Goal: Contribute content: Contribute content

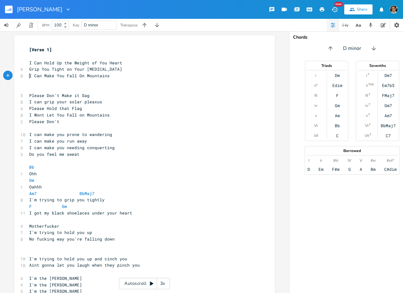
click at [29, 76] on span "I Can Make You Fall On Mountains" at bounding box center [69, 76] width 80 height 6
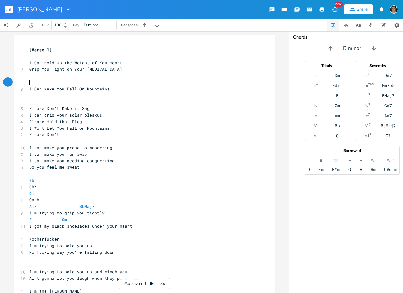
click at [112, 82] on pre "​" at bounding box center [141, 82] width 227 height 7
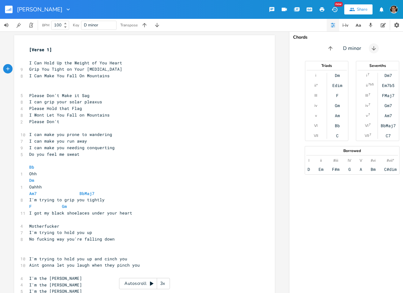
click at [375, 50] on icon "button" at bounding box center [374, 48] width 6 height 6
click at [328, 49] on icon "button" at bounding box center [329, 48] width 6 height 6
click at [375, 49] on icon "button" at bounding box center [376, 48] width 4 height 4
click at [328, 47] on icon "button" at bounding box center [331, 48] width 6 height 6
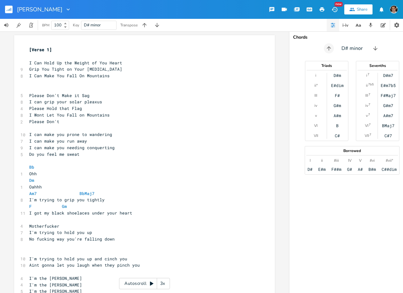
click at [328, 47] on icon "button" at bounding box center [329, 48] width 6 height 6
click at [374, 45] on button "button" at bounding box center [374, 48] width 10 height 10
click at [328, 50] on icon "button" at bounding box center [329, 48] width 6 height 6
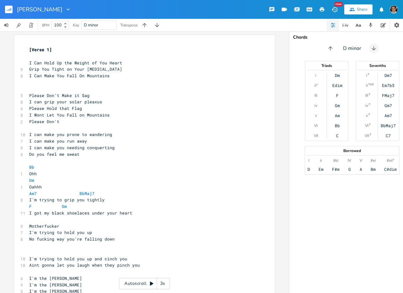
click at [372, 51] on icon "button" at bounding box center [374, 48] width 6 height 6
click at [373, 51] on icon "button" at bounding box center [376, 48] width 6 height 6
click at [330, 47] on icon "button" at bounding box center [331, 48] width 6 height 6
click at [330, 47] on icon "button" at bounding box center [331, 48] width 4 height 4
click at [330, 47] on icon "button" at bounding box center [331, 48] width 6 height 6
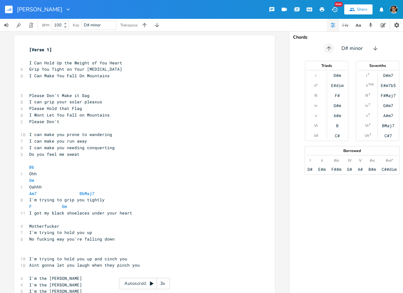
click at [330, 47] on icon "button" at bounding box center [329, 48] width 6 height 6
click at [330, 47] on icon "button" at bounding box center [331, 48] width 6 height 6
click at [330, 47] on icon "button" at bounding box center [331, 48] width 4 height 4
click at [330, 47] on icon "button" at bounding box center [331, 48] width 6 height 6
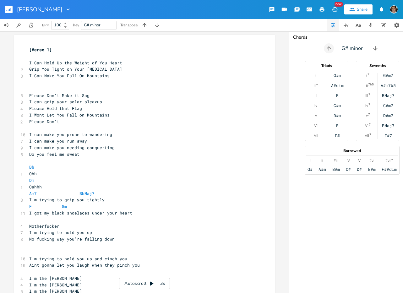
click at [330, 47] on icon "button" at bounding box center [329, 48] width 6 height 6
click at [330, 47] on icon "button" at bounding box center [331, 48] width 6 height 6
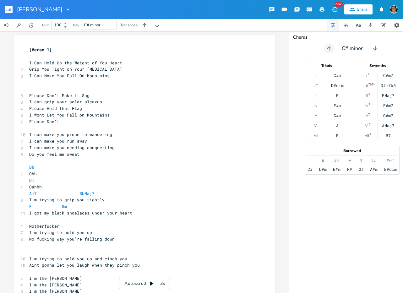
click at [330, 47] on icon "button" at bounding box center [329, 48] width 4 height 4
click at [330, 47] on icon "button" at bounding box center [331, 48] width 6 height 6
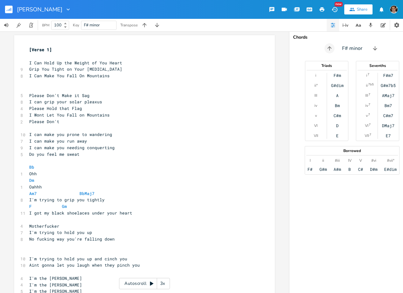
click at [330, 47] on icon "button" at bounding box center [330, 48] width 4 height 4
type input "d"
click at [121, 70] on pre "Grip You Tight on Your [MEDICAL_DATA]" at bounding box center [141, 69] width 227 height 7
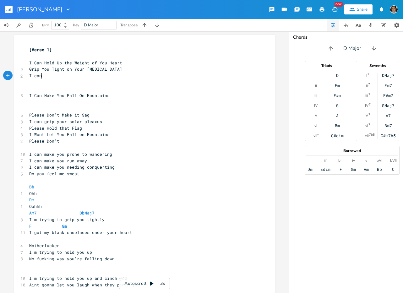
type textarea "I can"
type textarea "Can ma"
type textarea "="
type textarea "Make it All Seem normal ="
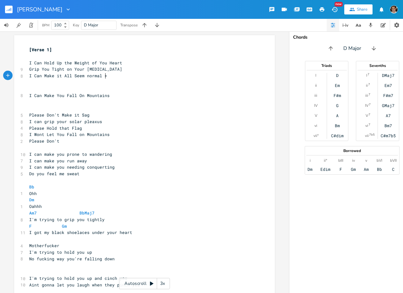
scroll to position [0, 49]
type textarea "Nr"
type textarea "orma"
type textarea "l"
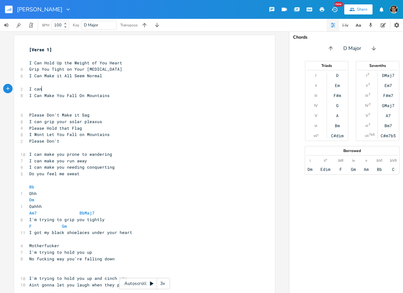
type textarea "I can"
type textarea "Can Shut off"
type textarea "Off to the"
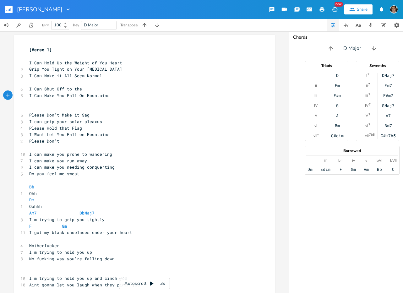
type textarea "I Can Make You Fall On Mountains"
drag, startPoint x: 116, startPoint y: 93, endPoint x: 3, endPoint y: 94, distance: 112.9
click at [3, 94] on div "I Can Make You Fall On Mountains x [Verse 1] ​ I Can Hold Up the Weight of You …" at bounding box center [144, 162] width 289 height 262
click at [28, 84] on pre "​" at bounding box center [141, 82] width 227 height 7
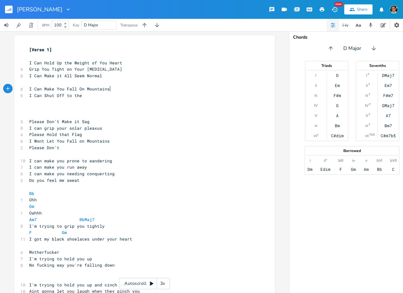
scroll to position [0, 3]
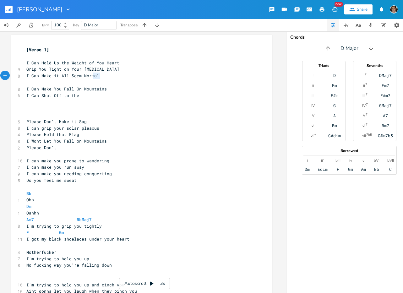
type textarea "Normal"
drag, startPoint x: 109, startPoint y: 73, endPoint x: 80, endPoint y: 77, distance: 29.4
click at [80, 77] on pre "I Can Make it All Seem Normal" at bounding box center [138, 76] width 227 height 7
click at [342, 25] on icon "button" at bounding box center [346, 25] width 8 height 8
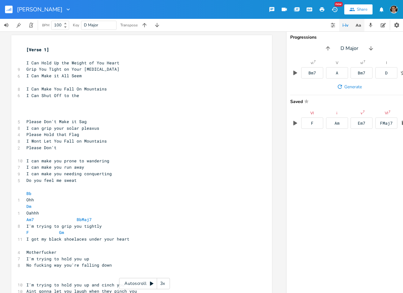
click at [359, 26] on icon "button" at bounding box center [359, 25] width 8 height 8
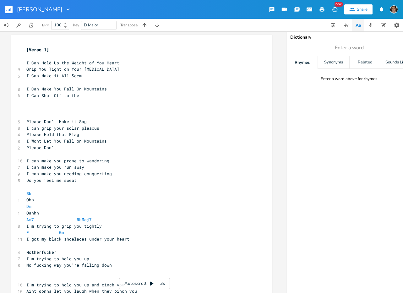
click at [334, 46] on span "Enter a word" at bounding box center [350, 47] width 126 height 11
type input "heart"
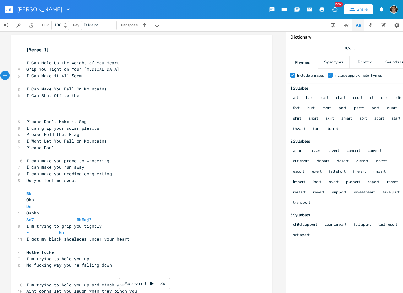
scroll to position [0, 0]
click at [100, 76] on pre "I Can Make it All Seem" at bounding box center [138, 76] width 227 height 7
type textarea "t"
type textarea "Make"
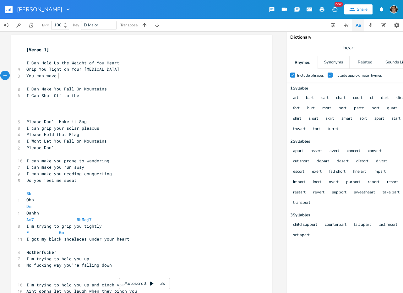
scroll to position [0, 26]
type textarea "You can wave My G"
type textarea "G"
type textarea "Fla"
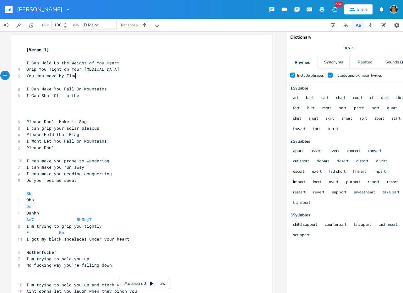
scroll to position [0, 3]
type textarea "g"
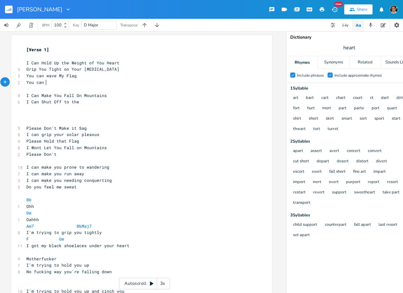
scroll to position [0, 15]
type textarea "You can Fall on Mounta"
type textarea "ains"
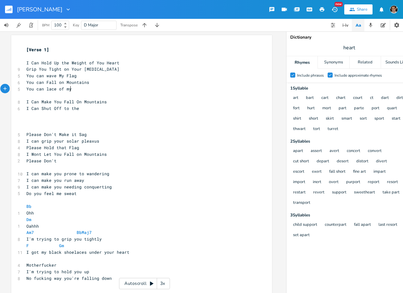
scroll to position [0, 36]
type textarea "You can lace of my"
click at [330, 48] on span "heart" at bounding box center [350, 47] width 126 height 11
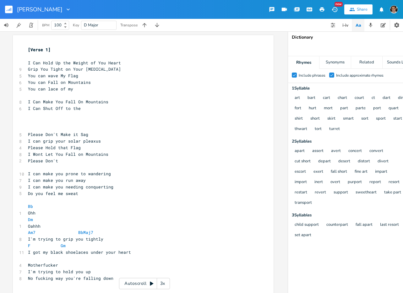
scroll to position [0, 0]
type input "ate"
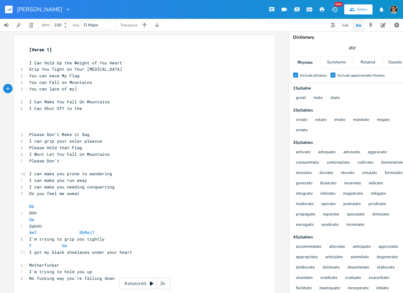
click at [138, 88] on pre "You can lace of my" at bounding box center [141, 89] width 227 height 7
type textarea "skates"
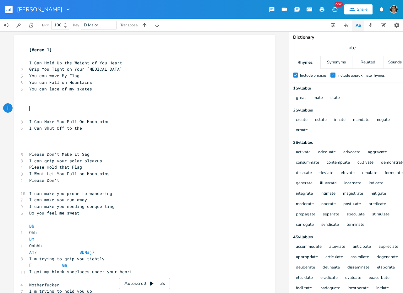
click at [91, 92] on pre "​" at bounding box center [141, 95] width 227 height 7
drag, startPoint x: 89, startPoint y: 90, endPoint x: 75, endPoint y: 89, distance: 14.5
click at [75, 89] on span "You can lace of my skates" at bounding box center [60, 89] width 63 height 6
type textarea "ha"
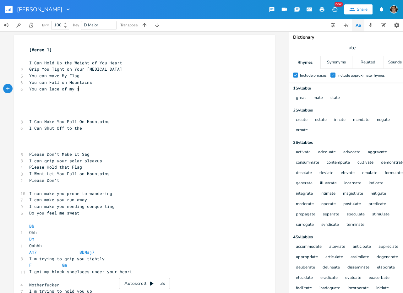
type textarea "sh"
click at [351, 47] on input "ate" at bounding box center [352, 47] width 7 height 7
type input "skate"
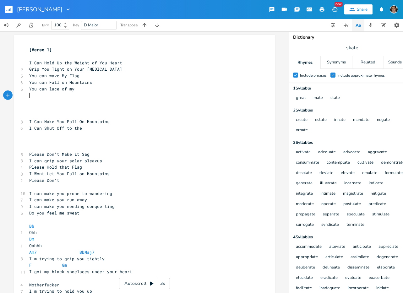
click at [107, 98] on pre "​" at bounding box center [141, 95] width 227 height 7
click at [96, 93] on pre "​" at bounding box center [141, 95] width 227 height 7
click at [90, 89] on pre "You can lace of my" at bounding box center [141, 89] width 227 height 7
drag, startPoint x: 76, startPoint y: 89, endPoint x: 49, endPoint y: 89, distance: 27.7
click at [48, 89] on pre "You can lace of my" at bounding box center [141, 89] width 227 height 7
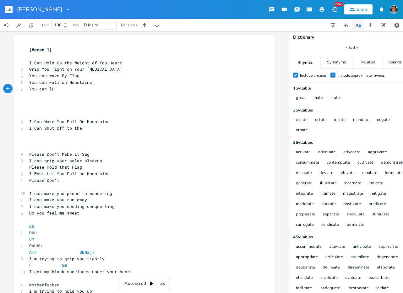
type textarea "Li"
type textarea "Live"
click at [366, 44] on span "skate" at bounding box center [353, 47] width 126 height 11
type input "nexus"
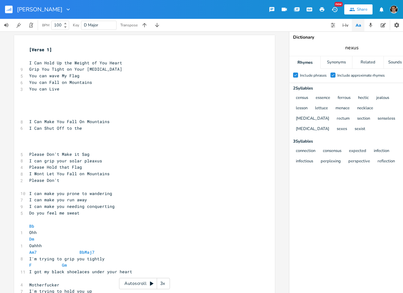
type input "n"
type input "[MEDICAL_DATA]"
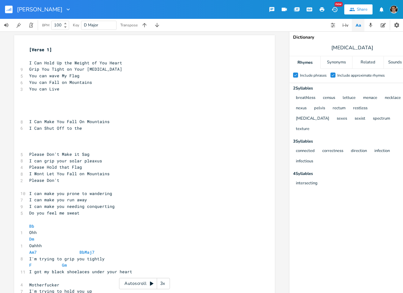
click at [102, 90] on pre "You can Live" at bounding box center [141, 89] width 227 height 7
type textarea "Int"
type textarea "Nega"
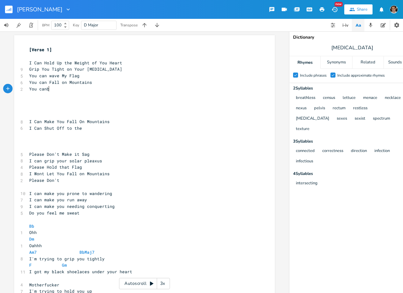
type textarea "be"
type textarea "my laces on your skates"
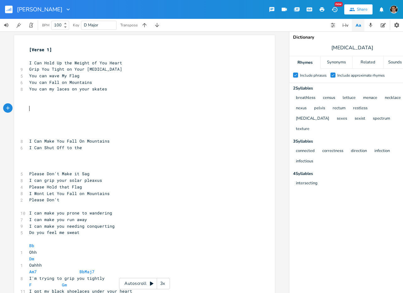
click at [47, 91] on span "You can my laces on your skates" at bounding box center [68, 89] width 78 height 6
type textarea "out"
type textarea "put"
click at [74, 124] on pre "​" at bounding box center [141, 122] width 227 height 7
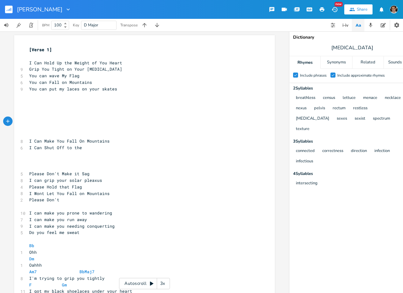
scroll to position [3, 0]
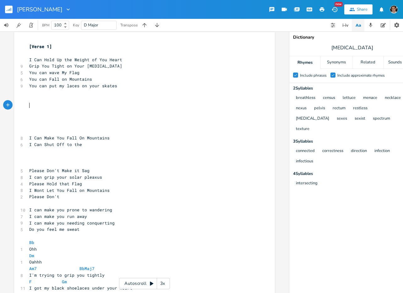
click at [86, 106] on pre "​" at bounding box center [141, 105] width 227 height 7
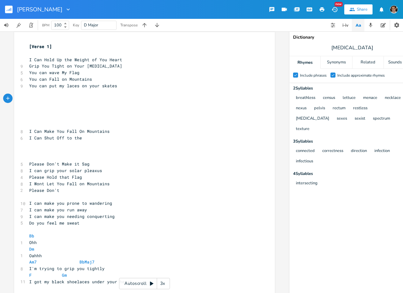
scroll to position [0, 0]
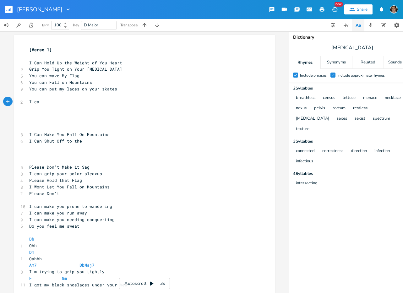
type textarea "I can"
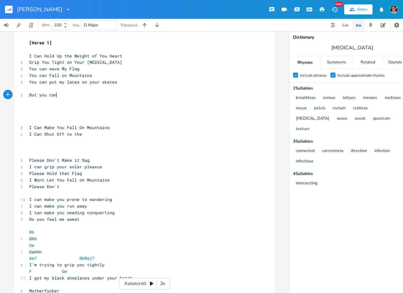
scroll to position [0, 23]
type textarea "But you can"
type textarea "​"
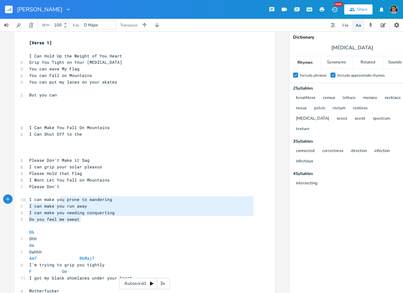
type textarea "I can make you prone to wandering I can make you run away I can make you needin…"
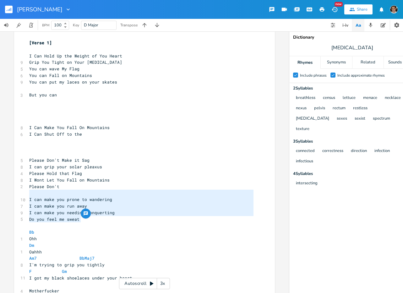
drag, startPoint x: 91, startPoint y: 221, endPoint x: 26, endPoint y: 192, distance: 70.9
click at [28, 192] on div "[Verse 1] ​ I Can Hold Up the Weight of You Heart 9 Grip You Tight on Your [MED…" at bounding box center [141, 246] width 227 height 412
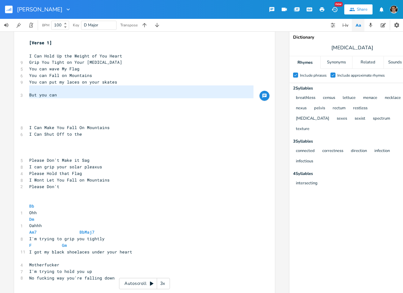
type textarea "But you can"
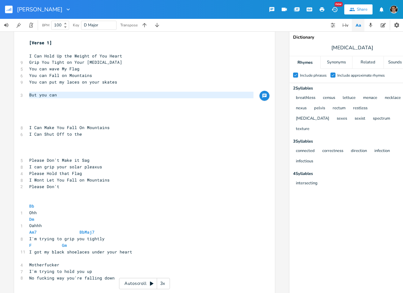
drag, startPoint x: 71, startPoint y: 101, endPoint x: 18, endPoint y: 95, distance: 53.2
click at [18, 95] on div "But you can x [Verse 1] ​ I Can Hold Up the Weight of You Heart 9 Grip You Tigh…" at bounding box center [144, 231] width 261 height 406
paste textarea
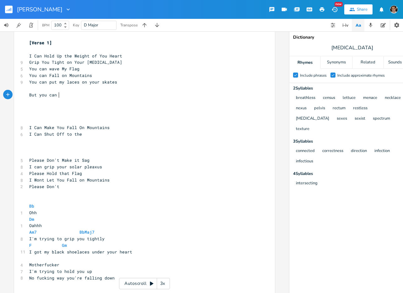
type textarea "But you can"
drag, startPoint x: 58, startPoint y: 95, endPoint x: 22, endPoint y: 95, distance: 35.8
click at [22, 95] on div "But you can x [Verse 1] ​ I Can Hold Up the Weight of You Heart 9 Grip You Tigh…" at bounding box center [144, 231] width 261 height 406
paste textarea
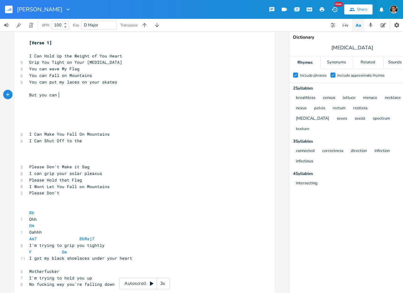
click at [57, 95] on pre "But you can" at bounding box center [141, 95] width 227 height 7
type textarea "But you can"
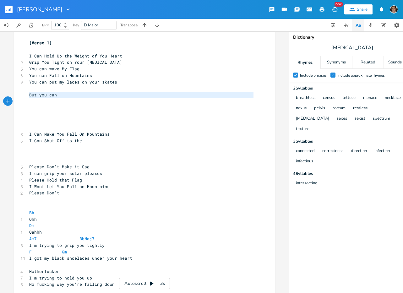
click at [57, 95] on pre "But you can" at bounding box center [141, 95] width 227 height 7
paste textarea
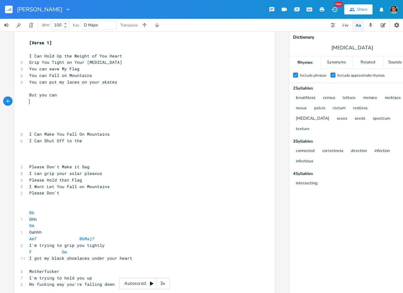
click at [50, 102] on pre "​" at bounding box center [141, 101] width 227 height 7
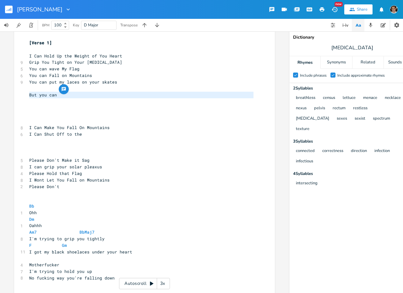
type textarea "I can make you prone to wandering I can make you run away I can make you needin…"
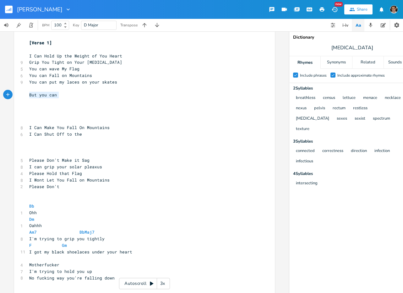
drag, startPoint x: 56, startPoint y: 95, endPoint x: 21, endPoint y: 95, distance: 35.2
click at [21, 95] on div "But you can x [Verse 1] ​ I Can Hold Up the Weight of You Heart 9 Grip You Tigh…" at bounding box center [144, 231] width 261 height 406
paste textarea
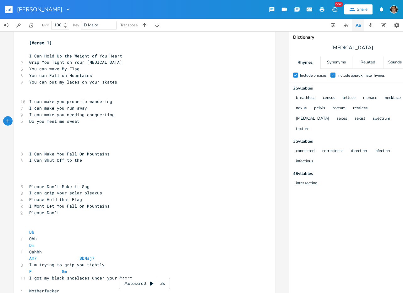
type textarea "But you can"
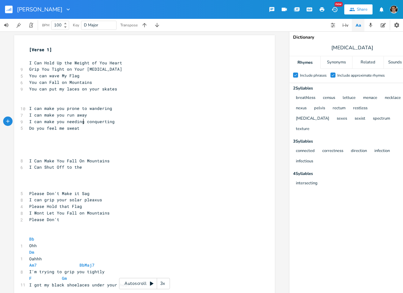
click at [80, 122] on span "I can make you needing conquerting" at bounding box center [72, 122] width 86 height 6
type textarea "tow"
type textarea "be"
drag, startPoint x: 101, startPoint y: 134, endPoint x: 86, endPoint y: 128, distance: 15.5
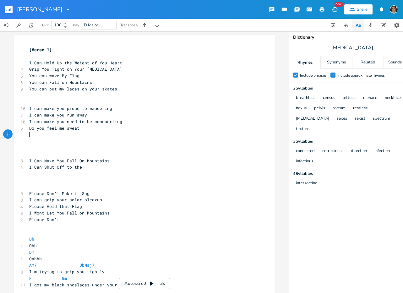
click at [87, 128] on div "[Verse 1] ​ I Can Hold Up the Weight of You Heart 9 Grip You Tight on Your [MED…" at bounding box center [141, 253] width 227 height 412
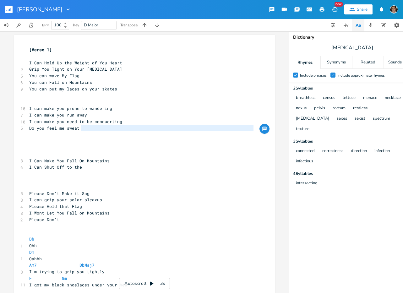
click at [86, 128] on pre "Do you feel me sweat" at bounding box center [141, 128] width 227 height 7
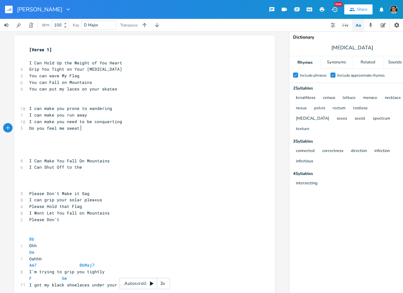
type textarea "Do you feel me sweat"
drag, startPoint x: 80, startPoint y: 128, endPoint x: 23, endPoint y: 131, distance: 57.6
click at [23, 131] on div "Do you feel me sweat x [Verse 1] ​ I Can Hold Up the Weight of You Heart 9 Grip…" at bounding box center [144, 251] width 261 height 432
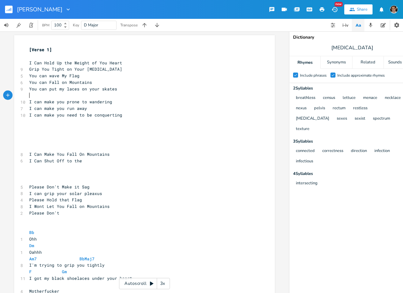
click at [136, 115] on pre "I can make you need to be conquerting" at bounding box center [141, 115] width 227 height 7
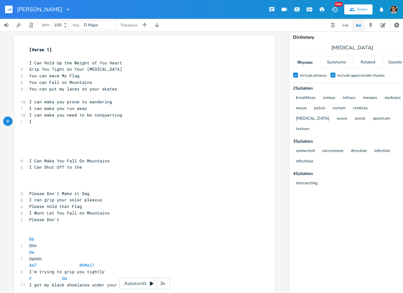
type textarea "I c"
type textarea "wont your"
type textarea "sway"
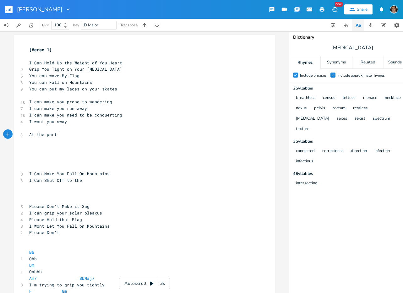
type textarea "At the part y"
type textarea "y"
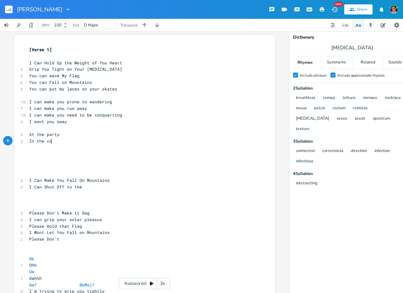
type textarea "In the con"
type textarea "rner"
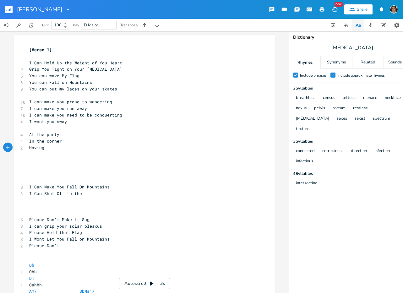
scroll to position [0, 14]
type textarea "Having she"
type textarea "a"
type textarea "[DEMOGRAPHIC_DATA] in everyway"
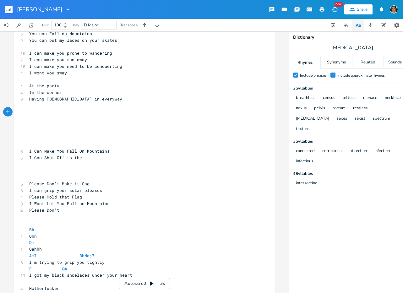
scroll to position [53, 0]
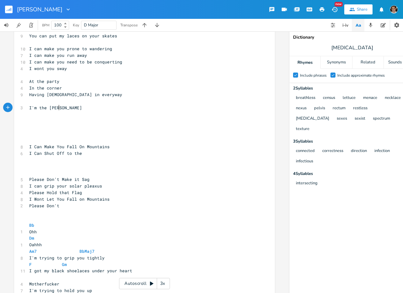
type textarea "I'm the [PERSON_NAME]"
type textarea "y"
type textarea "ny Blet"
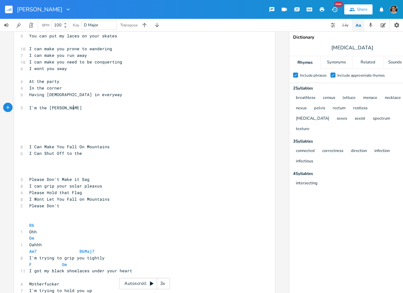
type textarea "elt"
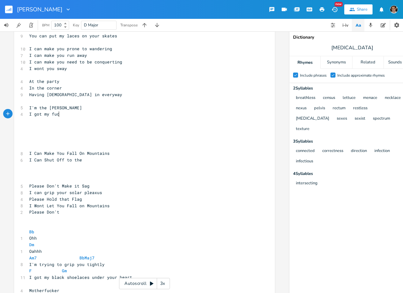
type textarea "I got my fuck"
type textarea "buck"
type textarea "buckle in your face"
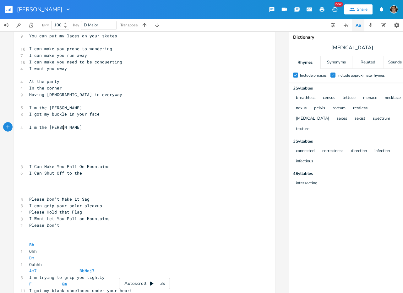
type textarea "I'm the [PERSON_NAME]"
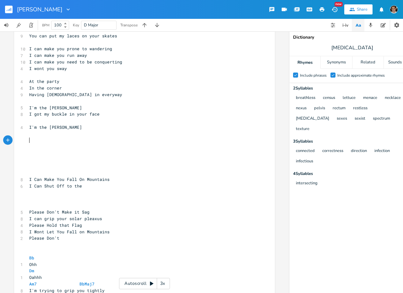
scroll to position [0, 0]
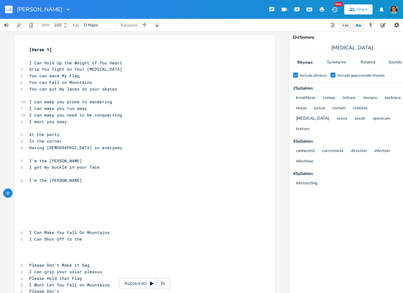
click at [346, 26] on icon "button" at bounding box center [346, 25] width 1 height 3
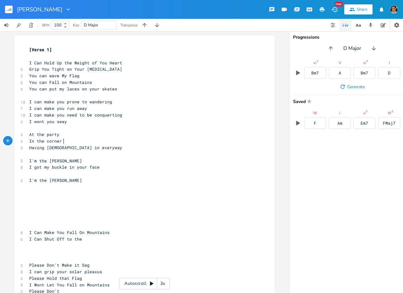
click at [90, 143] on pre "In the corner" at bounding box center [141, 141] width 227 height 7
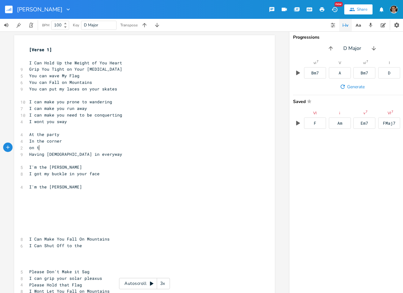
type textarea "on the"
type textarea "Of the Room"
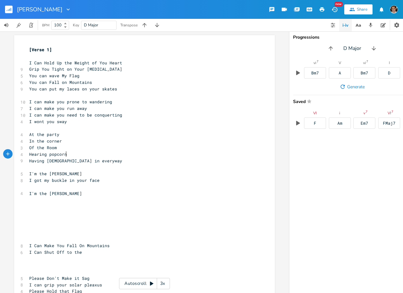
type textarea "Hearing popcorn"
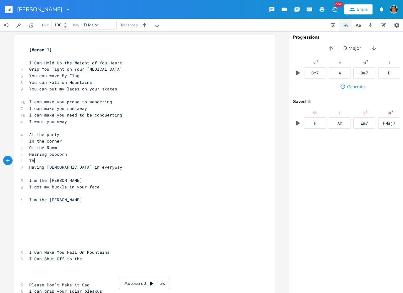
scroll to position [0, 8]
type textarea "That"
type textarea "I can pluck from the air"
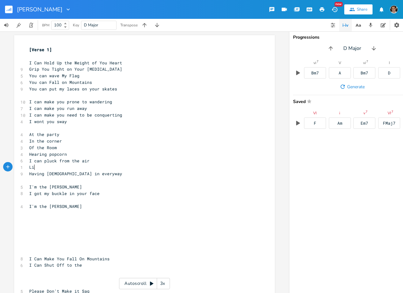
type textarea "Like"
type textarea "Like the most"
type textarea "Lo"
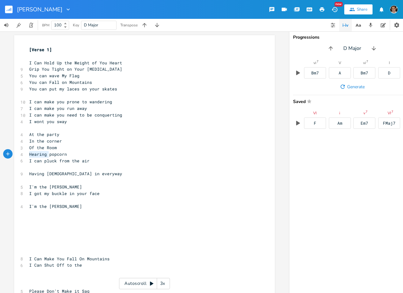
drag, startPoint x: 46, startPoint y: 154, endPoint x: 18, endPoint y: 154, distance: 28.0
click at [28, 154] on div "4 Hearing popcorn" at bounding box center [141, 154] width 227 height 7
type textarea "And"
click at [88, 163] on pre "I can pluck from the air" at bounding box center [141, 161] width 227 height 7
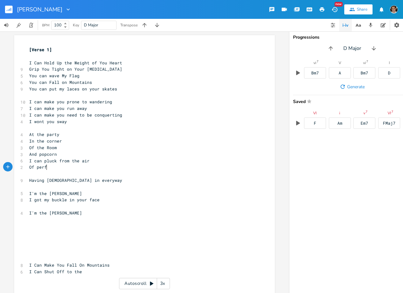
type textarea "Of perfu"
type textarea "rum"
click at [38, 155] on span "And popcorn" at bounding box center [43, 155] width 28 height 6
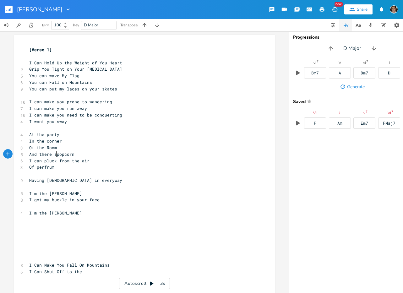
type textarea "there's"
click at [76, 163] on span "I can pluck from the air" at bounding box center [59, 161] width 60 height 6
type textarea "buytt"
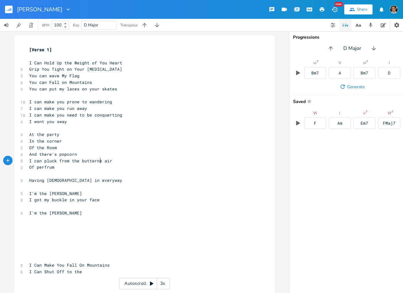
type textarea "tterned"
type textarea "ed"
type textarea "No"
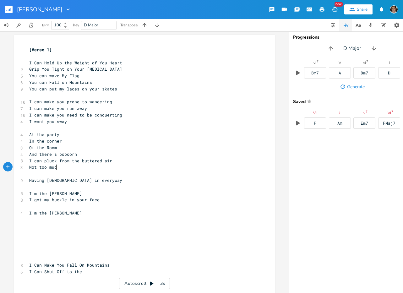
type textarea "Not too much"
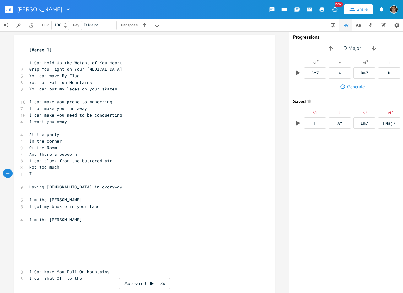
type textarea "To"
type textarea "Just a tcuh"
type textarea "touch"
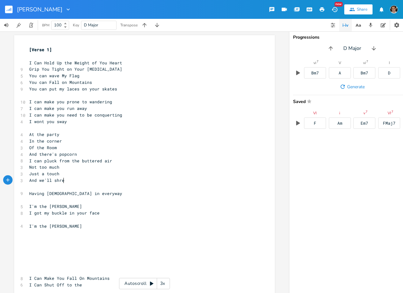
type textarea "And we'll shrea"
type textarea "are"
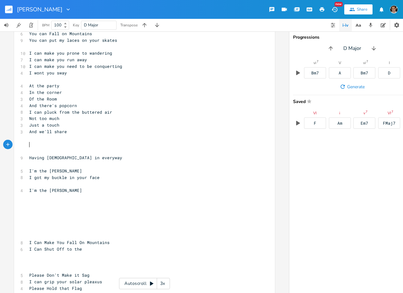
scroll to position [41, 0]
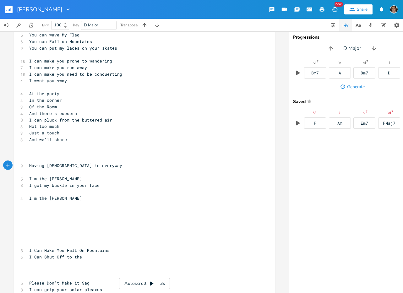
type textarea "Having [DEMOGRAPHIC_DATA] in everyway"
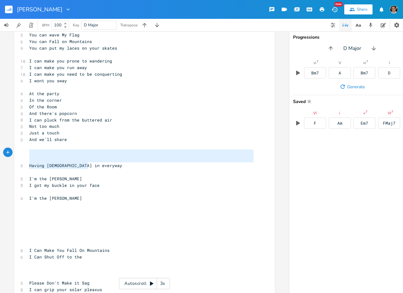
drag, startPoint x: 95, startPoint y: 167, endPoint x: 60, endPoint y: 154, distance: 36.7
click at [60, 154] on div "[Verse 1] ​ I Can Hold Up the Weight of You Heart 9 Grip You Tight on Your [MED…" at bounding box center [141, 277] width 227 height 543
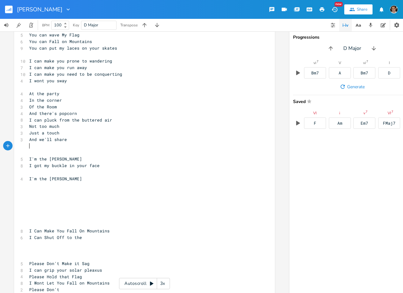
click at [108, 167] on pre "I got my buckle in your face" at bounding box center [141, 166] width 227 height 7
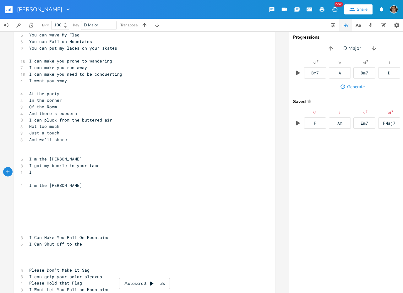
type textarea "I"
type textarea "'m gonna tighten you up"
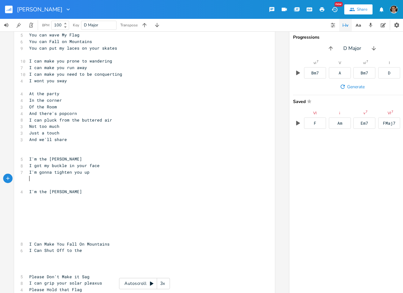
type textarea "A"
type textarea "I'm"
type textarea "gon"
type textarea "na"
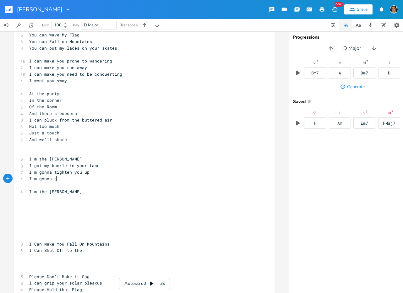
type textarea "[PERSON_NAME]"
type textarea "keep you"
click at [357, 24] on icon "button" at bounding box center [359, 25] width 8 height 8
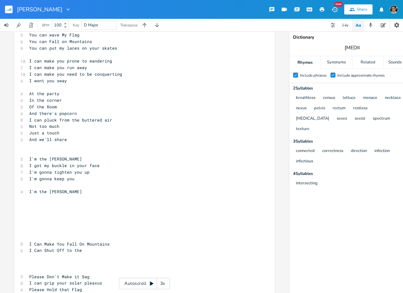
click at [354, 48] on input "[MEDICAL_DATA]" at bounding box center [352, 47] width 15 height 7
type input "place"
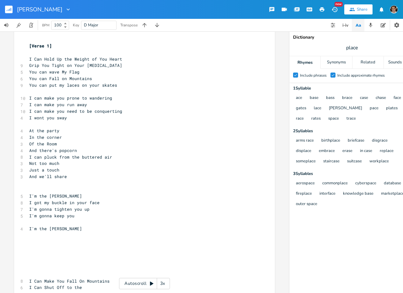
scroll to position [0, 0]
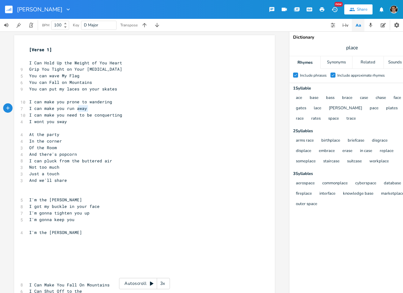
type textarea "away"
drag, startPoint x: 97, startPoint y: 108, endPoint x: 75, endPoint y: 109, distance: 22.6
click at [75, 109] on pre "I can make you run away" at bounding box center [141, 108] width 227 height 7
type textarea "spring"
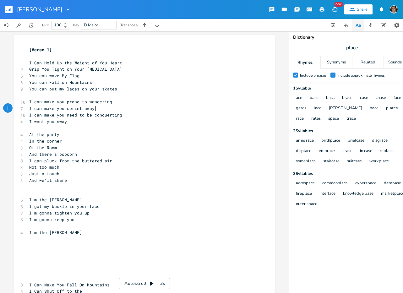
type textarea "t away s"
type textarea "for what's too"
type textarea "bolt and explode"
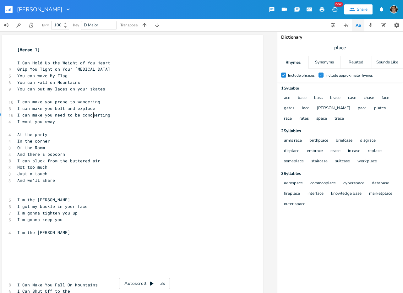
scroll to position [0, 0]
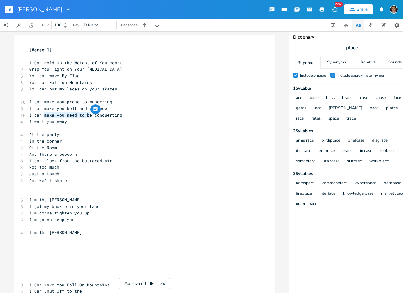
type textarea "you need to be"
drag, startPoint x: 88, startPoint y: 115, endPoint x: 53, endPoint y: 116, distance: 35.5
click at [53, 116] on span "I can make you need to be conquerting" at bounding box center [75, 115] width 93 height 6
type textarea "esnure your"
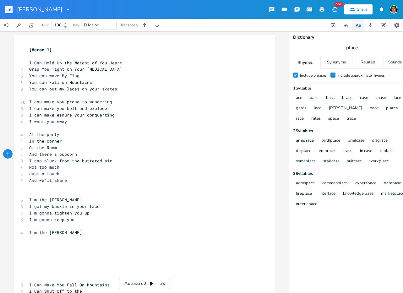
drag, startPoint x: 37, startPoint y: 155, endPoint x: 23, endPoint y: 155, distance: 13.8
type textarea "But"
drag, startPoint x: 41, startPoint y: 162, endPoint x: 16, endPoint y: 162, distance: 24.8
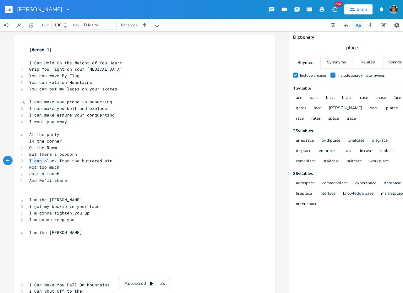
type textarea "To be"
click at [53, 162] on span "To be pluck from the buttered air" at bounding box center [70, 161] width 83 height 6
type textarea "ed"
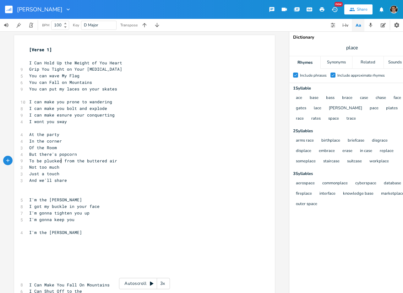
scroll to position [0, 4]
click at [72, 170] on pre "Not too much" at bounding box center [141, 167] width 227 height 7
click at [84, 219] on pre "I'm gonna keep you" at bounding box center [141, 220] width 227 height 7
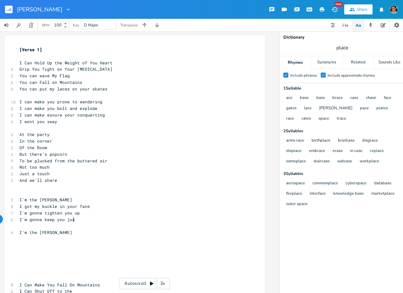
scroll to position [0, 8]
type textarea "just"
type textarea "te"
type textarea "ied to eh"
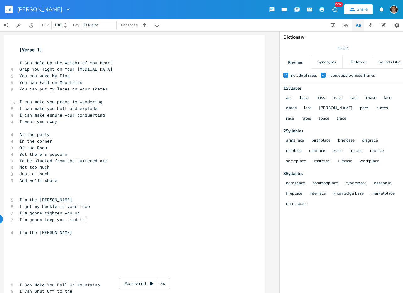
type textarea "e"
type textarea "the fireplace"
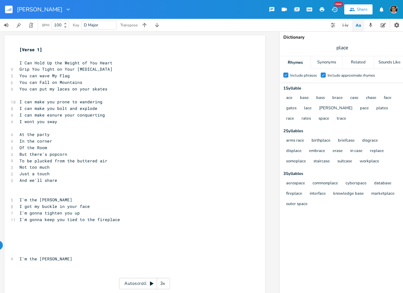
click at [93, 189] on pre "​" at bounding box center [131, 187] width 227 height 7
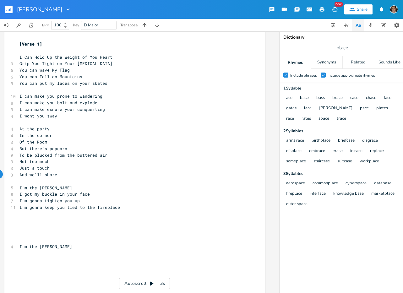
scroll to position [1, 0]
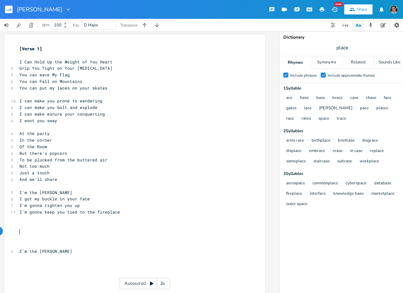
type textarea "I'm the [PERSON_NAME]"
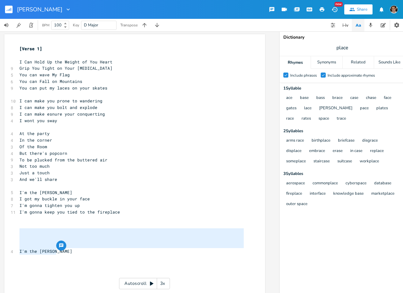
drag, startPoint x: 104, startPoint y: 233, endPoint x: 105, endPoint y: 254, distance: 21.1
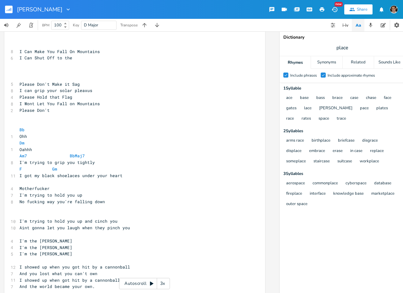
scroll to position [248, 0]
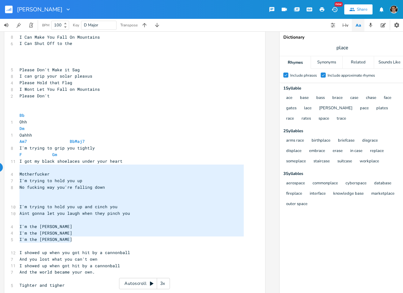
type textarea "Please Don't Make it Sag I can grip your solar pleaxus Please Hold that Flag I …"
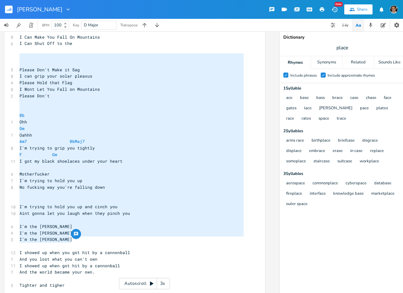
drag, startPoint x: 93, startPoint y: 242, endPoint x: 7, endPoint y: 57, distance: 203.7
click at [7, 57] on div "Please Don't Make it Sag I can grip your solar pleaxus Please Hold that Flag I …" at bounding box center [134, 65] width 261 height 557
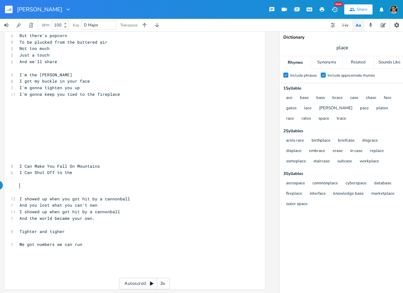
scroll to position [116, 0]
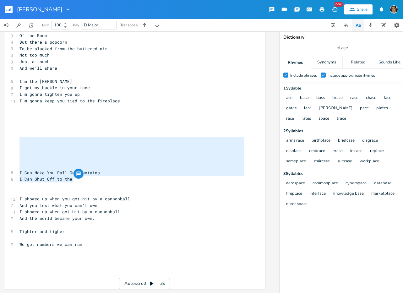
type textarea "I Can Make You Fall On Mountains I Can Shut Off to the"
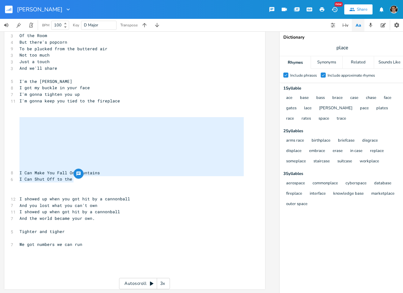
drag, startPoint x: 88, startPoint y: 178, endPoint x: 8, endPoint y: 118, distance: 99.7
click at [8, 118] on div "I Can Make You Fall On Mountains I Can Shut Off to the x [Verse 1] ​ I Can Hold…" at bounding box center [134, 106] width 261 height 367
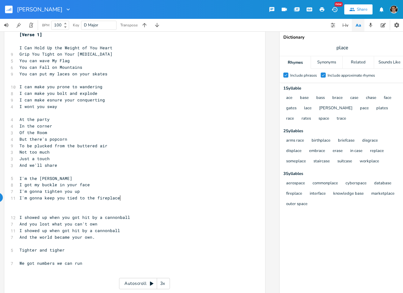
scroll to position [23, 0]
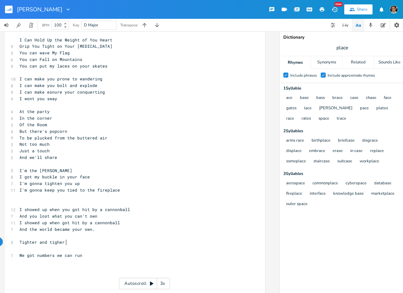
type textarea "We got numbers we can run"
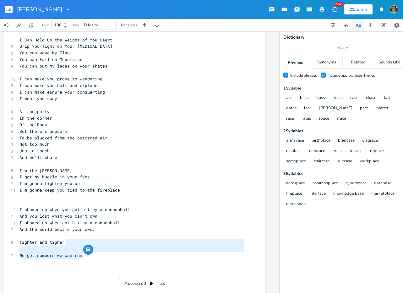
drag, startPoint x: 88, startPoint y: 239, endPoint x: 90, endPoint y: 258, distance: 18.9
click at [90, 258] on div "[Verse 1] ​ I Can Hold Up the Weight of You Heart 9 Grip You Tight on Your [MED…" at bounding box center [131, 158] width 227 height 268
click at [90, 258] on pre "We got numbers we can run" at bounding box center [131, 255] width 227 height 7
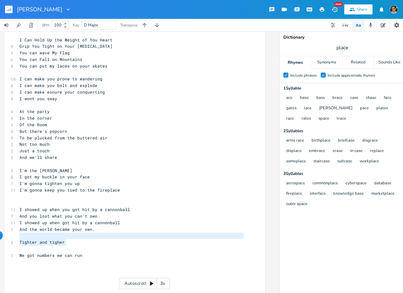
type textarea "Tighter and tigher"
drag, startPoint x: 75, startPoint y: 245, endPoint x: 15, endPoint y: 239, distance: 61.0
click at [15, 239] on div "Tighter and tigher x [Verse 1] ​ I Can Hold Up the Weight of You Heart 9 Grip Y…" at bounding box center [134, 156] width 261 height 288
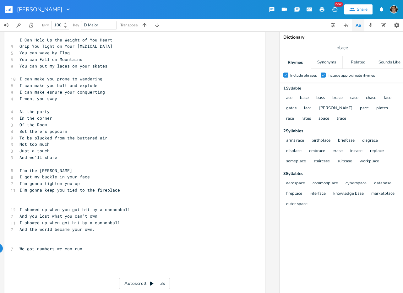
click at [52, 247] on span "We got numbers we can run" at bounding box center [50, 249] width 63 height 6
type textarea "We got numbers we can run"
click at [52, 247] on span "We got numbers we can run" at bounding box center [50, 249] width 63 height 6
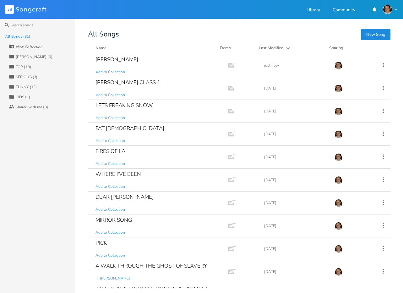
click at [378, 36] on button "New Song" at bounding box center [376, 34] width 29 height 11
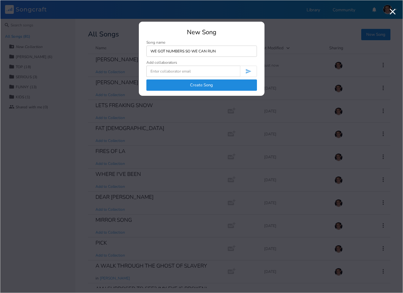
type input "WE GOT NUMBERS SO WE CAN RUN"
click at [203, 90] on button "Create Song" at bounding box center [202, 85] width 111 height 11
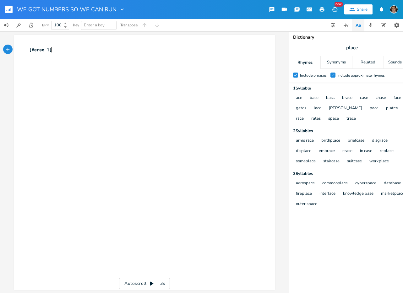
click at [197, 80] on div "xxxxxxxxxx [Verse 1] ​" at bounding box center [149, 168] width 243 height 247
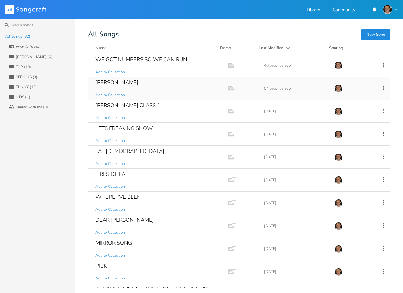
click at [116, 88] on div "[PERSON_NAME] BELT Add to Collection" at bounding box center [157, 88] width 122 height 23
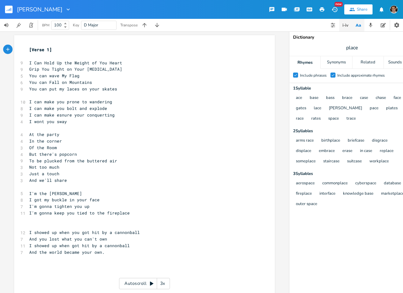
click at [345, 25] on icon "button" at bounding box center [346, 25] width 8 height 8
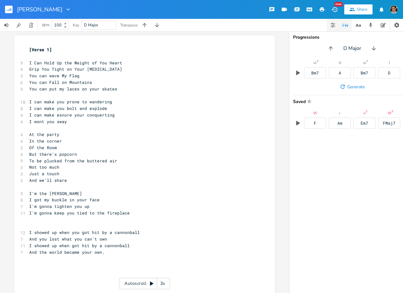
click at [332, 26] on icon "button" at bounding box center [333, 25] width 5 height 5
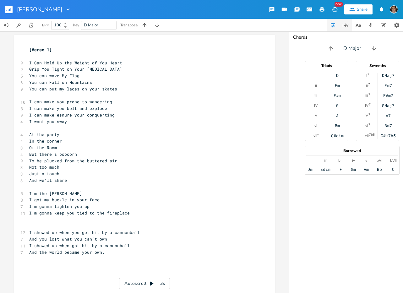
click at [346, 26] on icon "button" at bounding box center [346, 25] width 1 height 3
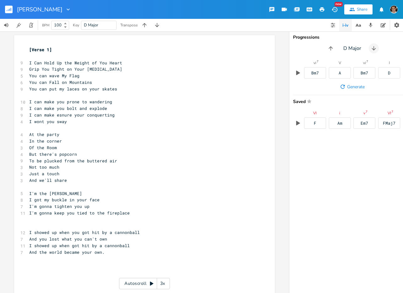
click at [372, 47] on icon "button" at bounding box center [374, 48] width 6 height 6
click at [331, 47] on icon "button" at bounding box center [329, 48] width 6 height 6
click at [377, 50] on button "button" at bounding box center [374, 48] width 10 height 10
click at [333, 25] on icon "button" at bounding box center [333, 25] width 1 height 1
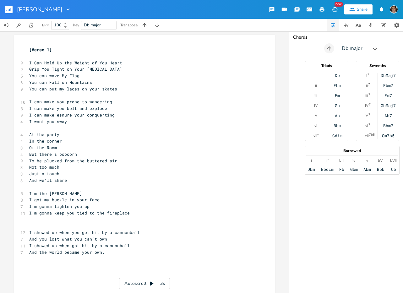
click at [327, 48] on icon "button" at bounding box center [329, 48] width 6 height 6
click at [28, 57] on pre "​" at bounding box center [141, 56] width 227 height 7
type textarea "D"
type textarea "A."
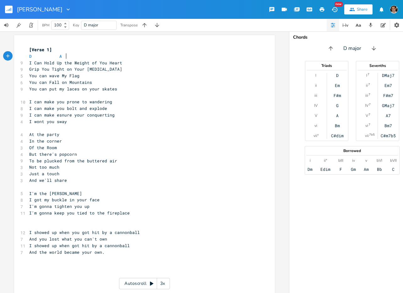
scroll to position [0, 3]
type textarea "g"
type textarea "G"
click at [144, 61] on pre "I Can Hold Up the Weight of You Heart" at bounding box center [141, 63] width 227 height 7
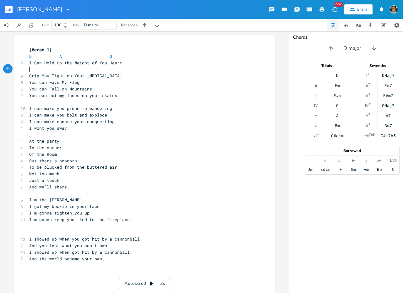
type textarea "D"
type textarea "A."
type textarea "E 7"
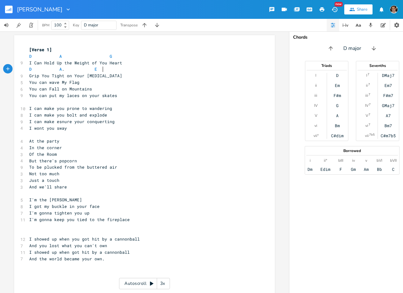
type textarea "7"
type textarea "*"
type textarea "&"
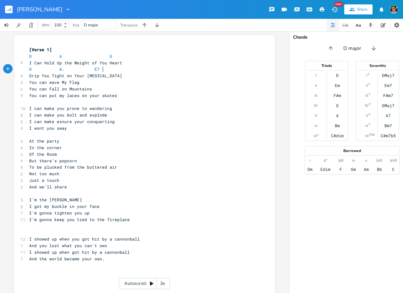
scroll to position [0, 3]
type textarea "7"
click at [25, 88] on div "7 xxxxxxxxxx [Verse 1] D A G 9 I Can Hold Up the Weight of You Heart D A . E7 9…" at bounding box center [144, 176] width 261 height 282
click at [29, 89] on span "You can Fall on Mountains" at bounding box center [60, 89] width 63 height 6
type textarea "="
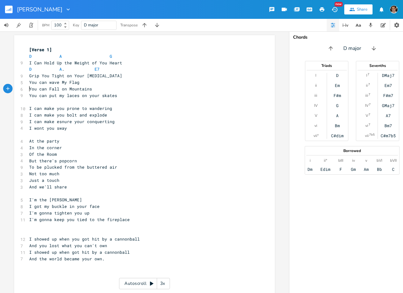
scroll to position [0, 3]
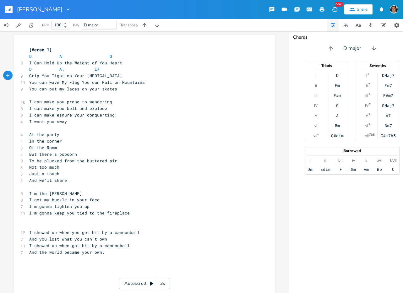
click at [145, 79] on pre "You can wave My Flag You can Fall on Mountains" at bounding box center [141, 82] width 227 height 7
click at [146, 84] on pre "You can wave My Flag You can Fall on Mountains" at bounding box center [141, 82] width 227 height 7
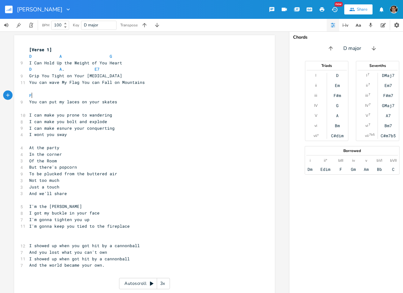
type textarea "F"
type textarea "A"
click at [170, 75] on pre "Grip You Tight on Your [MEDICAL_DATA]" at bounding box center [141, 76] width 227 height 7
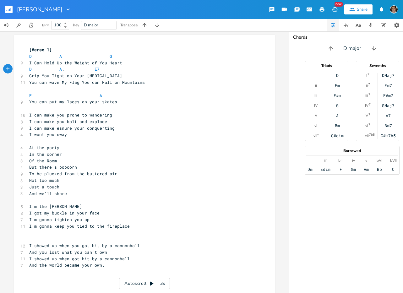
click at [31, 69] on span "D A . E7" at bounding box center [65, 69] width 73 height 6
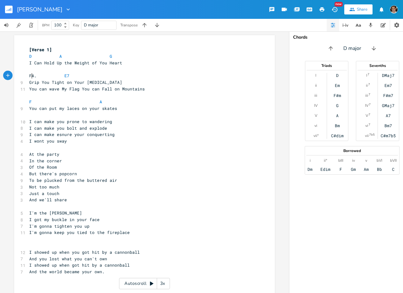
type textarea "F"
click at [133, 89] on span "You can wave My Flag You can Fall on Mountains" at bounding box center [87, 89] width 116 height 6
click at [50, 78] on span at bounding box center [54, 76] width 10 height 7
drag, startPoint x: 124, startPoint y: 79, endPoint x: 115, endPoint y: 78, distance: 8.8
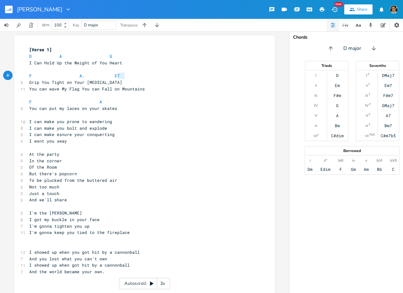
click at [115, 78] on pre "F A . E7" at bounding box center [141, 76] width 227 height 7
type textarea "\"
type textarea "D A G"
drag, startPoint x: 117, startPoint y: 56, endPoint x: 22, endPoint y: 56, distance: 95.0
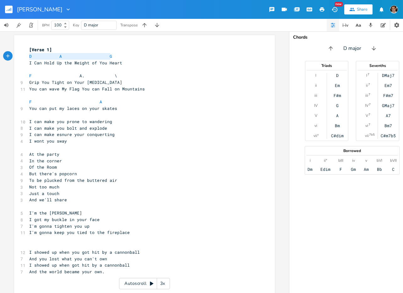
click at [22, 56] on div "D A G x [Verse 1] D A G I Can Hold Up the Weight of You Heart ​ F A. \ 9 Grip Y…" at bounding box center [144, 182] width 261 height 295
click at [126, 83] on pre "Grip You Tight on Your [MEDICAL_DATA]" at bounding box center [141, 82] width 227 height 7
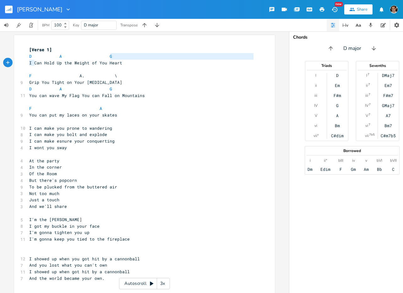
type textarea "I"
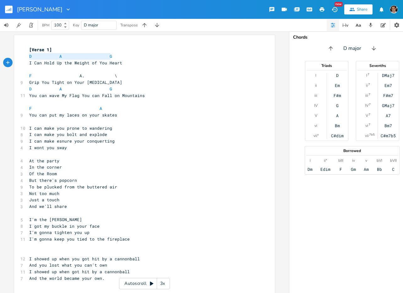
type textarea "D A G"
drag, startPoint x: 114, startPoint y: 57, endPoint x: 19, endPoint y: 56, distance: 95.3
click at [19, 56] on div "D A G x [Verse 1] D A G I Can Hold Up the Weight of You Heart ​ F A. \ 9 Grip Y…" at bounding box center [144, 185] width 261 height 301
click at [119, 121] on pre "​" at bounding box center [141, 122] width 227 height 7
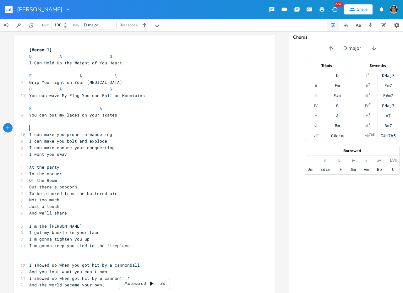
paste textarea "a"
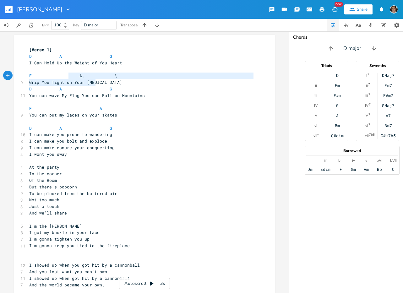
drag, startPoint x: 93, startPoint y: 79, endPoint x: 42, endPoint y: 71, distance: 52.2
click at [42, 71] on div "[Verse 1] D A G I Can Hold Up the Weight of You Heart ​ F A. \ 9 Grip You Tight…" at bounding box center [141, 191] width 227 height 288
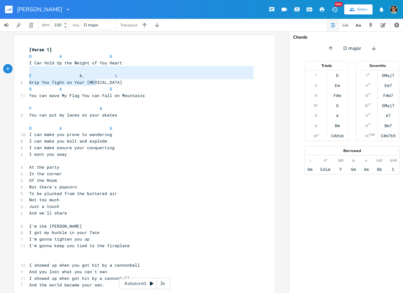
type textarea "F A. \ Grip You Tight on Your Sola"
click at [42, 71] on pre "​" at bounding box center [141, 69] width 227 height 7
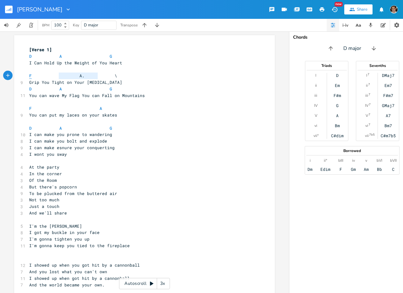
type textarea "F A."
drag, startPoint x: 92, startPoint y: 76, endPoint x: 24, endPoint y: 76, distance: 68.2
click at [24, 76] on div "F A. x [Verse 1] D A G I Can Hold Up the Weight of You Heart ​ F A. \ 9 Grip Yo…" at bounding box center [144, 189] width 261 height 308
click at [112, 138] on pre "I can make you bolt and explode" at bounding box center [141, 141] width 227 height 7
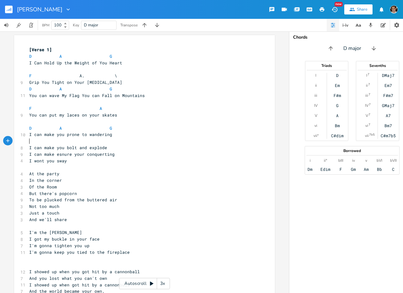
paste textarea "G"
type textarea "D A G"
drag, startPoint x: 124, startPoint y: 58, endPoint x: 19, endPoint y: 54, distance: 104.2
click at [19, 54] on div "D A G x [Verse 1] D A G I Can Hold Up the Weight of You Heart ​ F A. \ 9 Grip Y…" at bounding box center [144, 192] width 261 height 314
click at [112, 150] on pre "I can make you bolt and explode" at bounding box center [141, 148] width 227 height 7
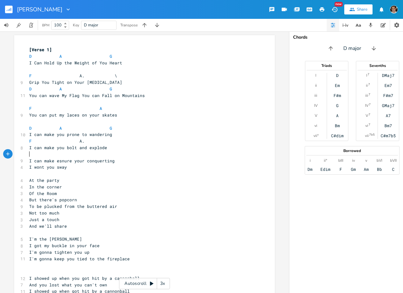
paste textarea "F"
click at [130, 163] on pre "I can make esnure your conquerting" at bounding box center [141, 161] width 227 height 7
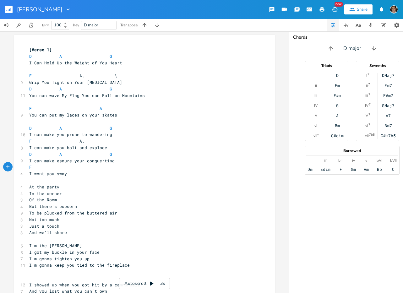
scroll to position [0, 3]
type textarea "F"
click at [53, 175] on span "I wont you sway" at bounding box center [48, 174] width 38 height 6
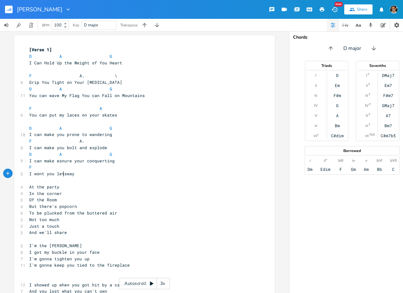
type textarea "let"
click at [101, 111] on pre "F A" at bounding box center [141, 108] width 227 height 7
type textarea "G"
click at [62, 118] on pre "You can put my laces on your skates" at bounding box center [141, 115] width 227 height 7
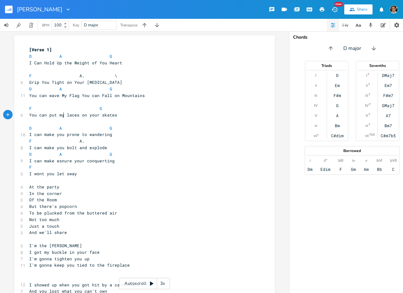
click at [85, 115] on span "You can put my laces on your skates" at bounding box center [73, 115] width 88 height 6
type textarea "in"
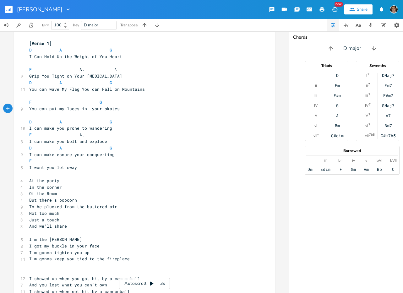
click at [77, 160] on pre "F" at bounding box center [141, 161] width 227 height 7
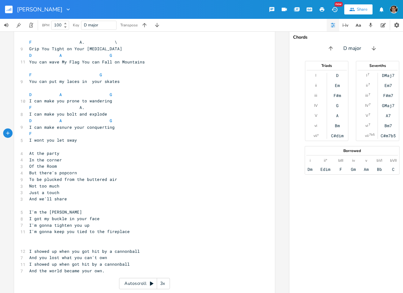
scroll to position [39, 0]
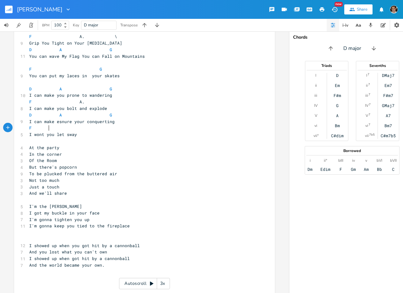
click at [87, 235] on pre "​" at bounding box center [141, 233] width 227 height 7
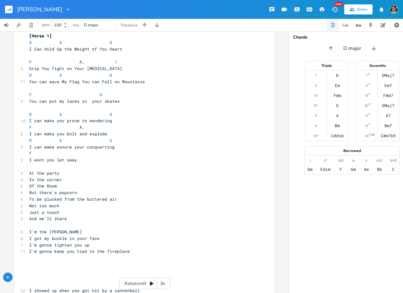
scroll to position [0, 0]
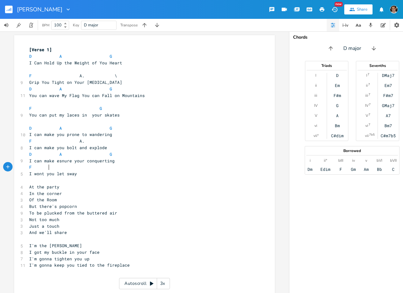
click at [104, 170] on pre "F" at bounding box center [141, 167] width 227 height 7
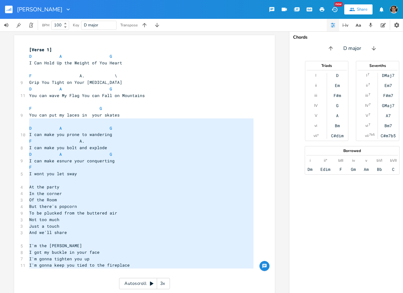
type textarea "[Verse 1] D A G I Can Hold Up the Weight of You Heart F A. \ Grip You Tight on …"
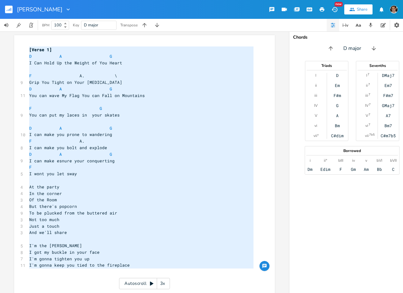
drag, startPoint x: 141, startPoint y: 257, endPoint x: 11, endPoint y: 42, distance: 251.5
click at [11, 42] on div "[Verse 1] D A G I Can Hold Up the Weight of You Heart F A. \ Grip You Tight on …" at bounding box center [144, 162] width 289 height 262
